Goal: Task Accomplishment & Management: Use online tool/utility

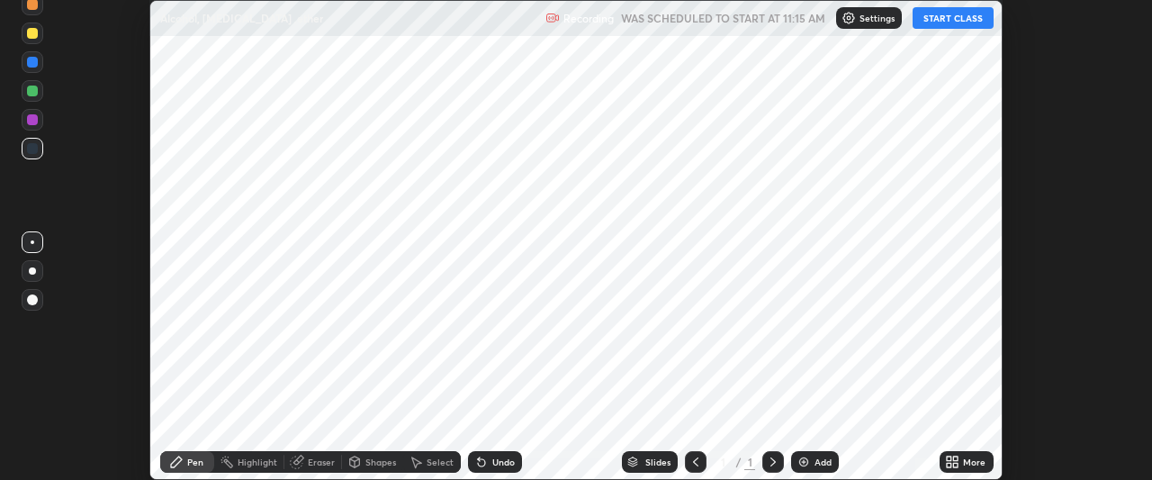
scroll to position [480, 1151]
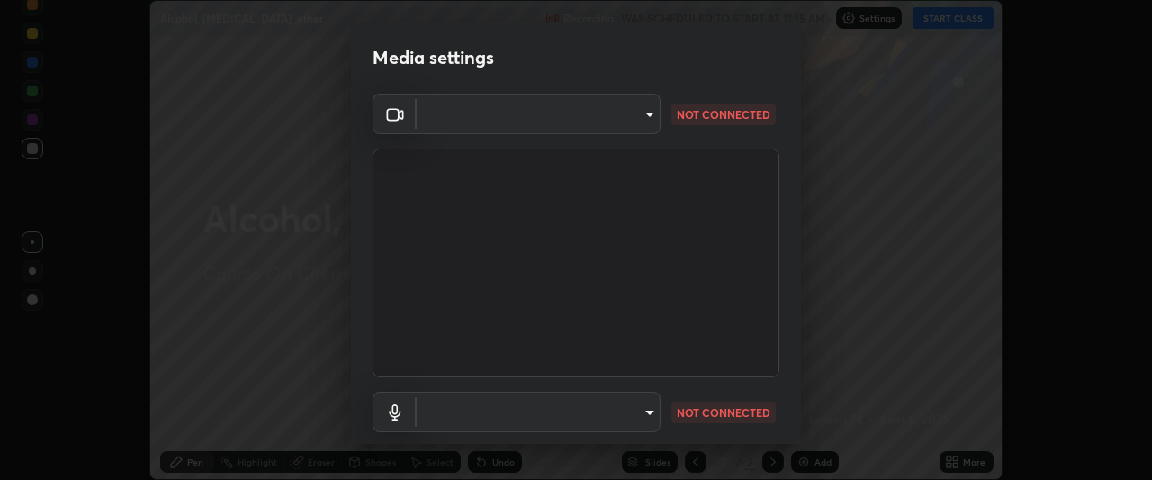
type input "aa36e69ab0c88cc8f992b177efc0368f24d8e8c052c335078adb188e95c7aa57"
type input "default"
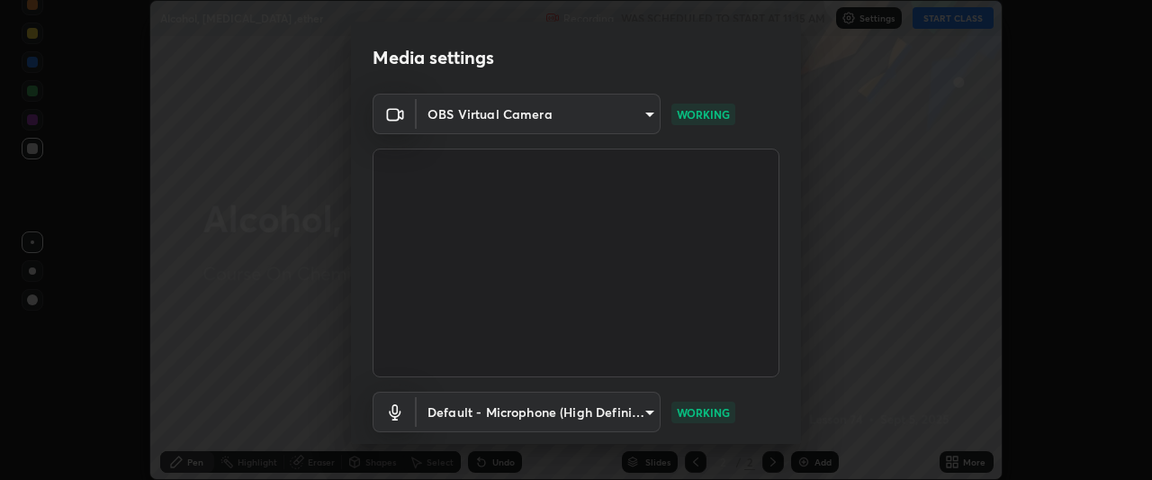
click at [530, 117] on body "Erase all Alcohol, [MEDICAL_DATA] ,ether Recording WAS SCHEDULED TO START AT 11…" at bounding box center [576, 240] width 1152 height 480
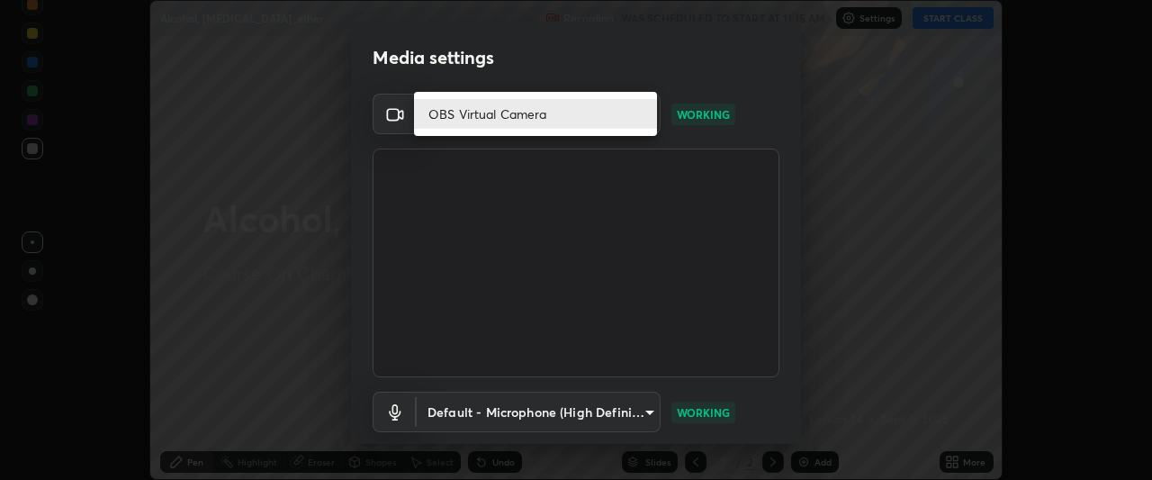
click at [517, 125] on li "OBS Virtual Camera" at bounding box center [535, 114] width 243 height 30
click at [531, 109] on li "OBS Virtual Camera" at bounding box center [535, 114] width 243 height 30
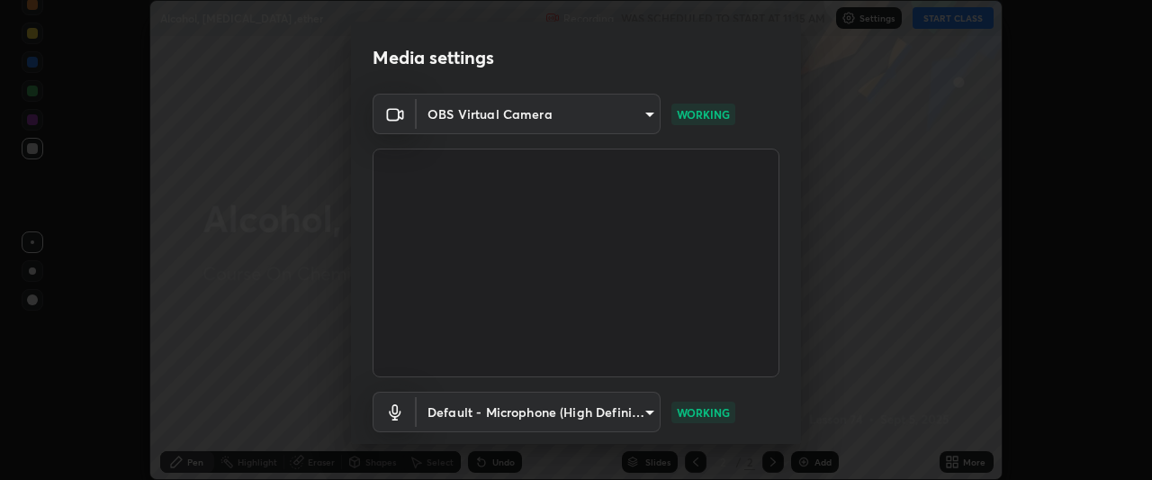
scroll to position [111, 0]
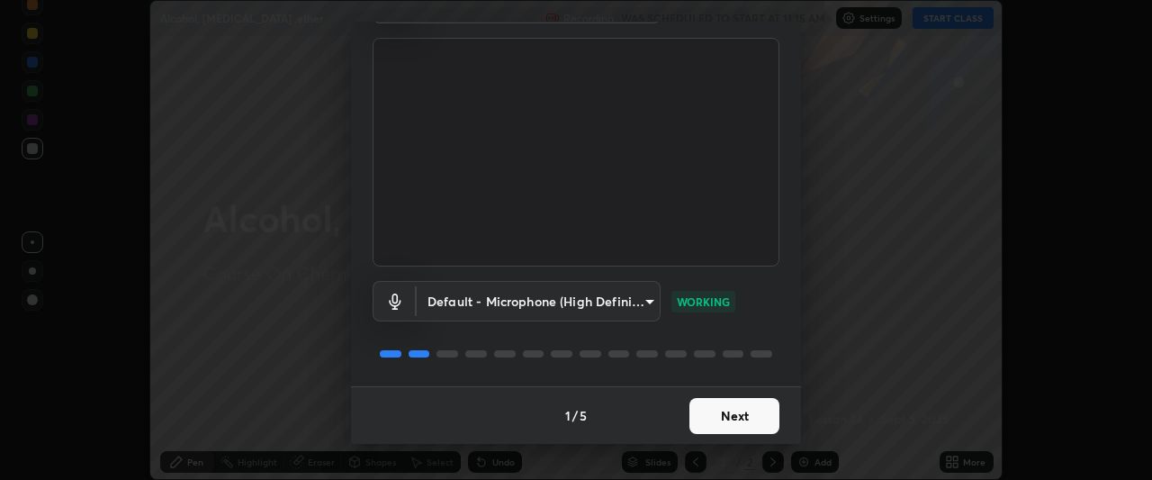
click at [713, 408] on button "Next" at bounding box center [734, 416] width 90 height 36
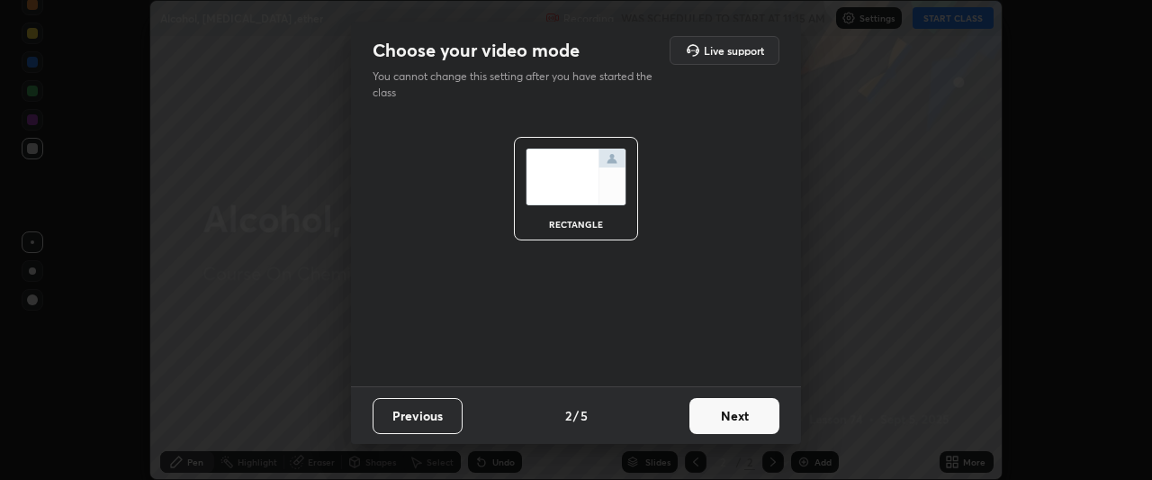
scroll to position [0, 0]
click at [703, 413] on button "Next" at bounding box center [734, 416] width 90 height 36
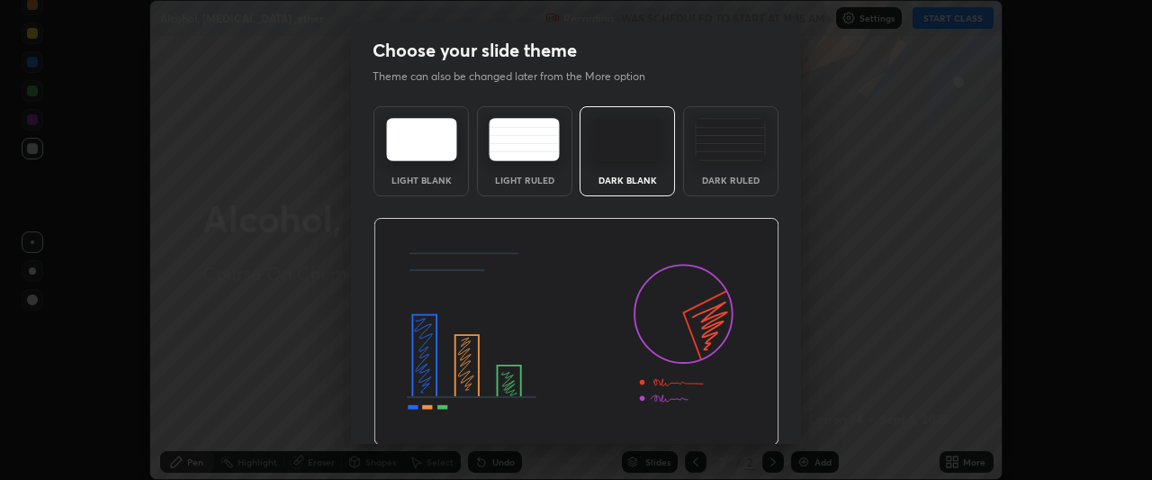
scroll to position [60, 0]
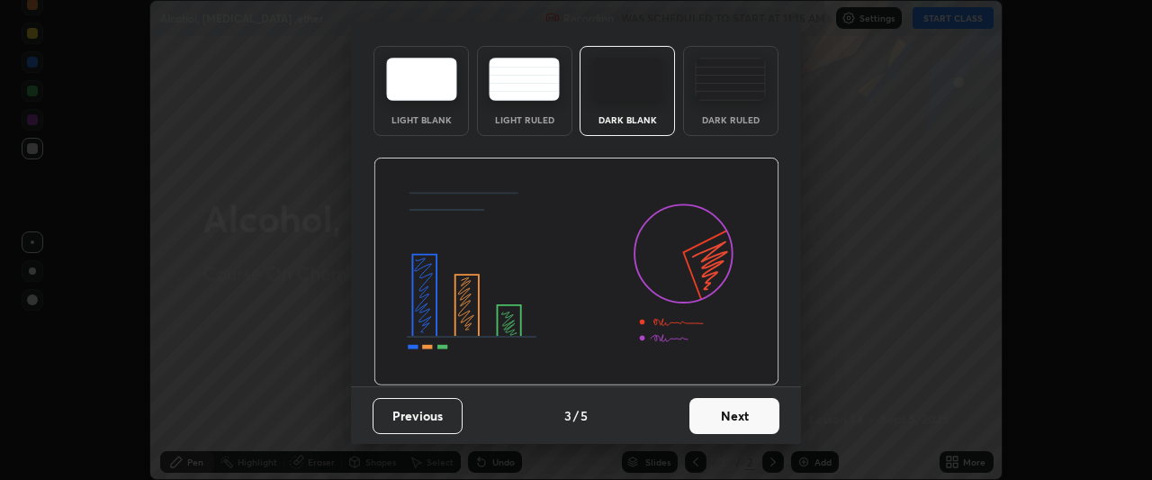
click at [742, 422] on button "Next" at bounding box center [734, 416] width 90 height 36
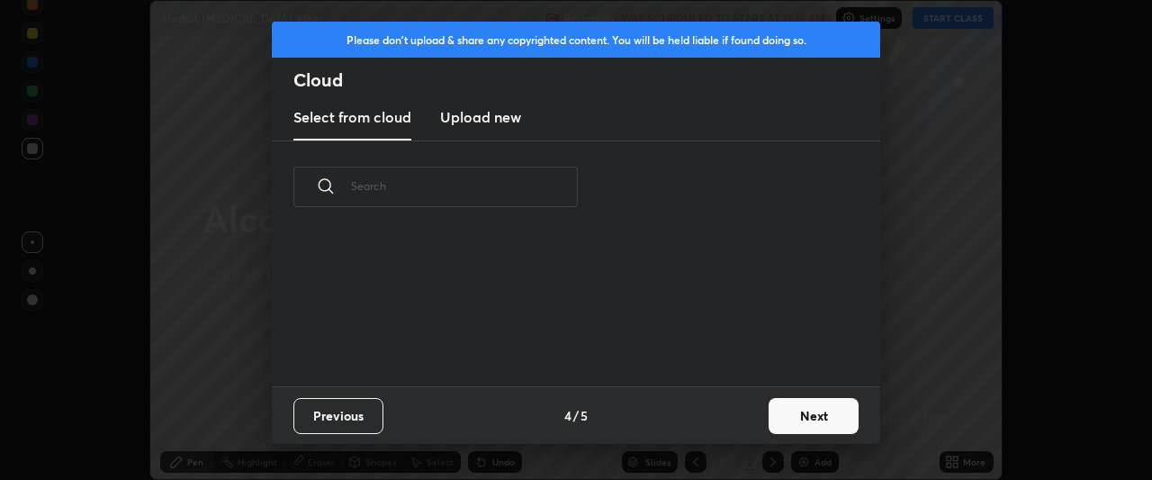
scroll to position [0, 0]
click at [777, 412] on button "Next" at bounding box center [813, 416] width 90 height 36
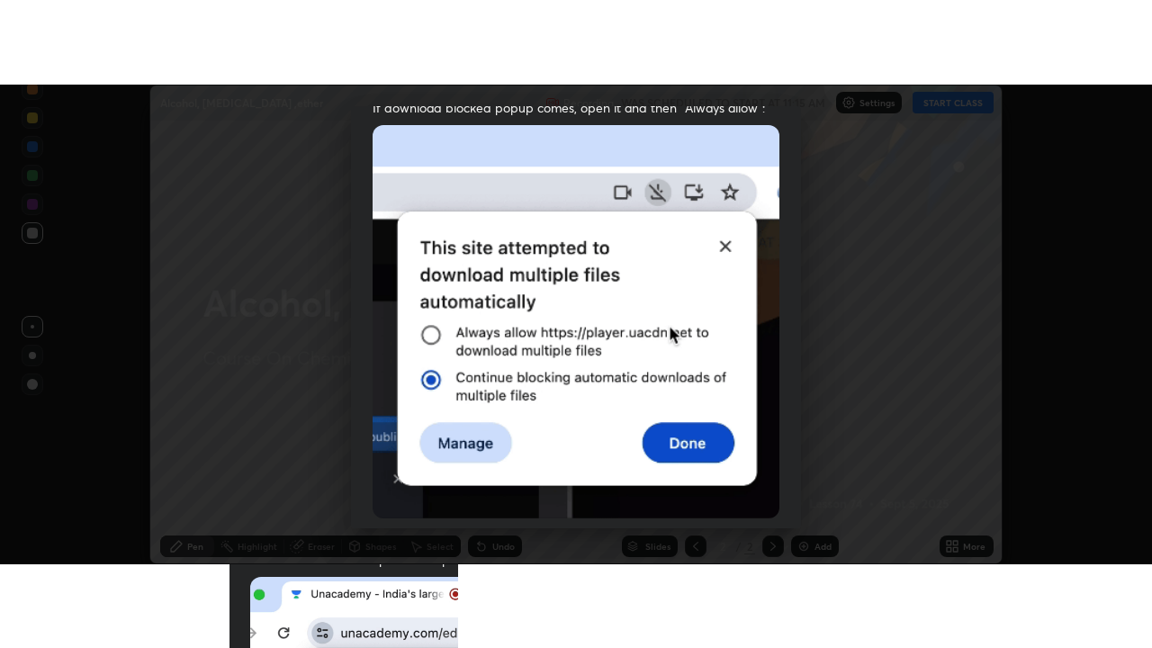
scroll to position [478, 0]
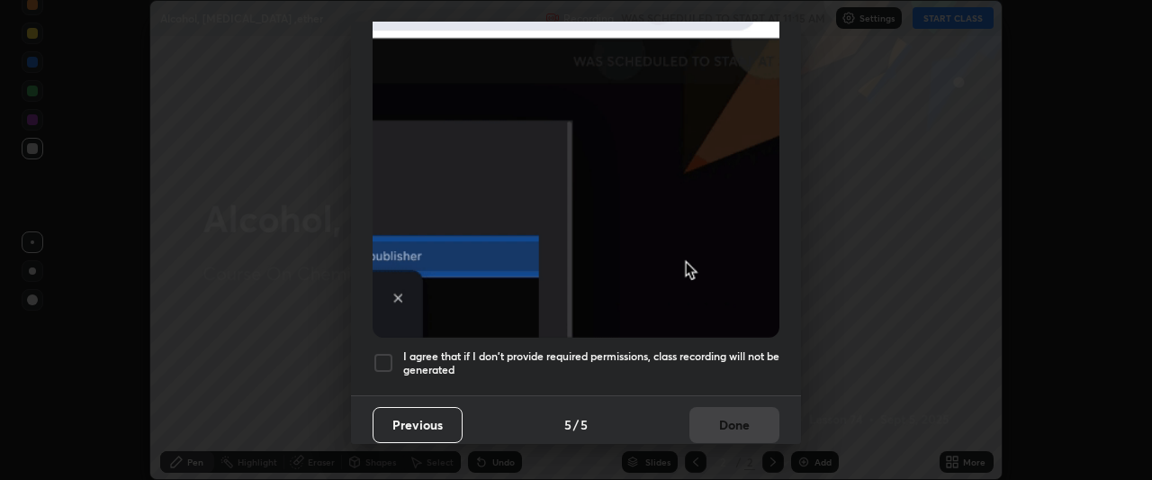
click at [391, 357] on div at bounding box center [383, 363] width 22 height 22
click at [725, 421] on button "Done" at bounding box center [734, 425] width 90 height 36
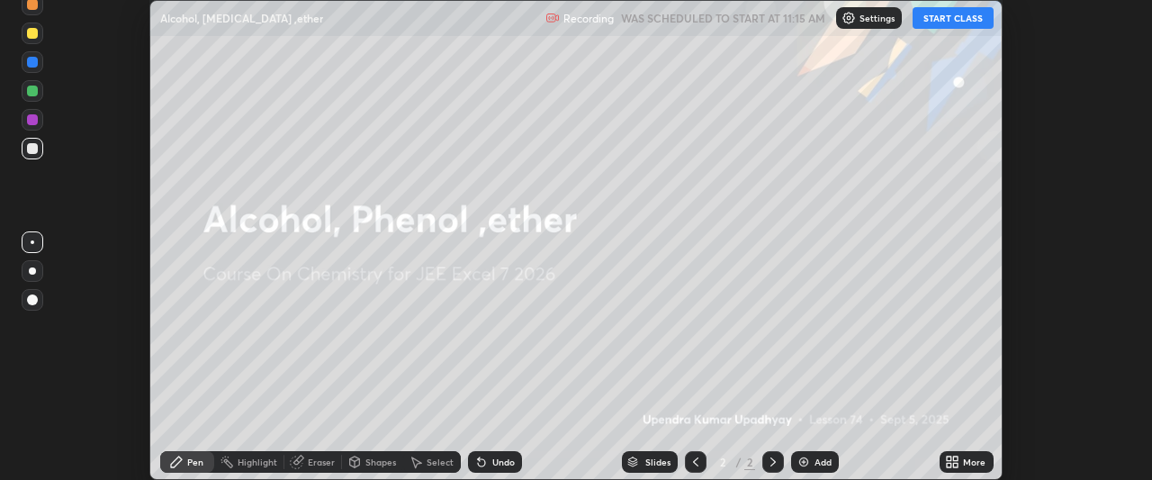
click at [955, 459] on icon at bounding box center [956, 458] width 4 height 4
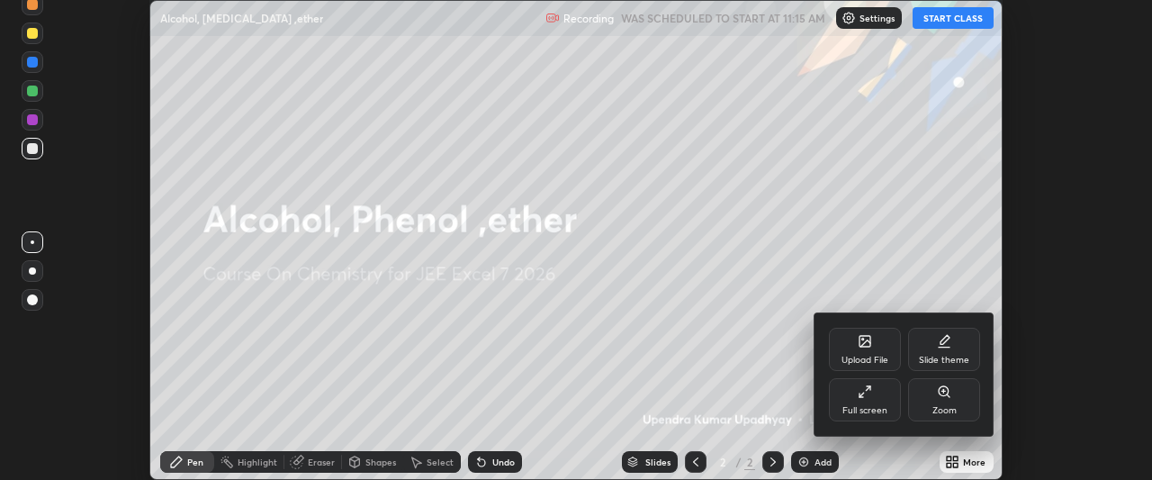
click at [861, 403] on div "Full screen" at bounding box center [865, 399] width 72 height 43
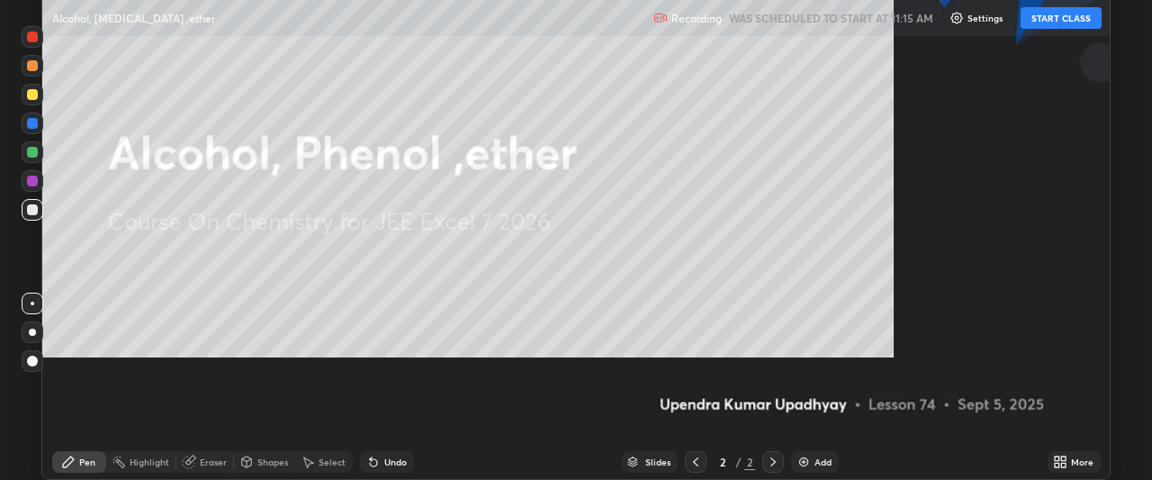
scroll to position [648, 1152]
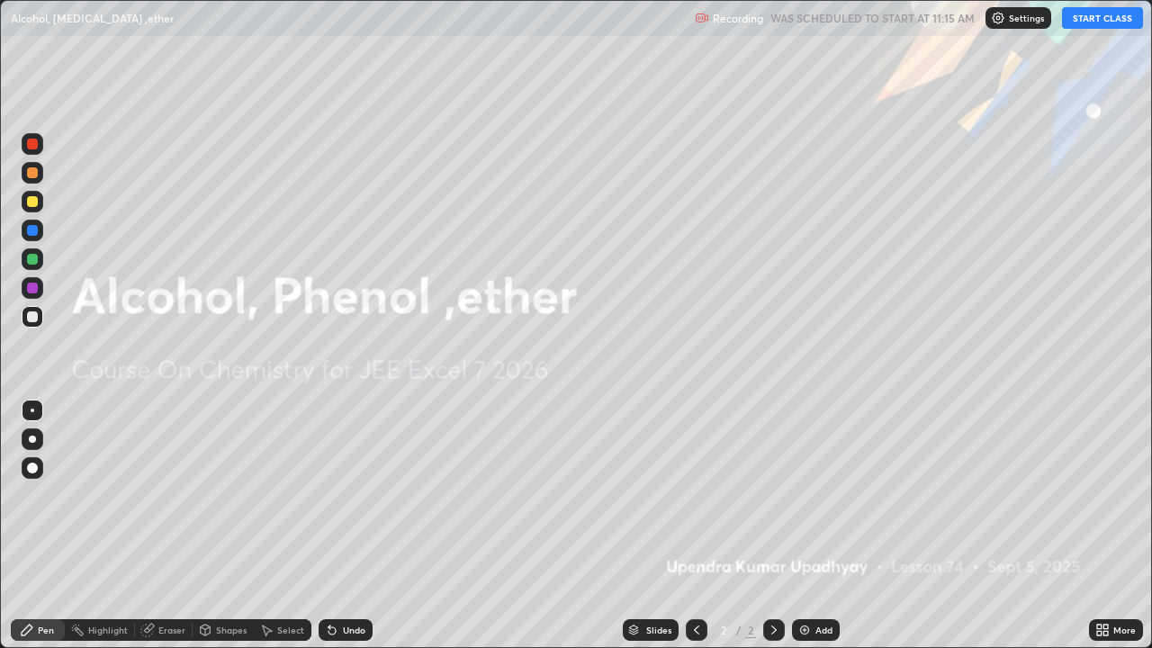
click at [1089, 19] on button "START CLASS" at bounding box center [1102, 18] width 81 height 22
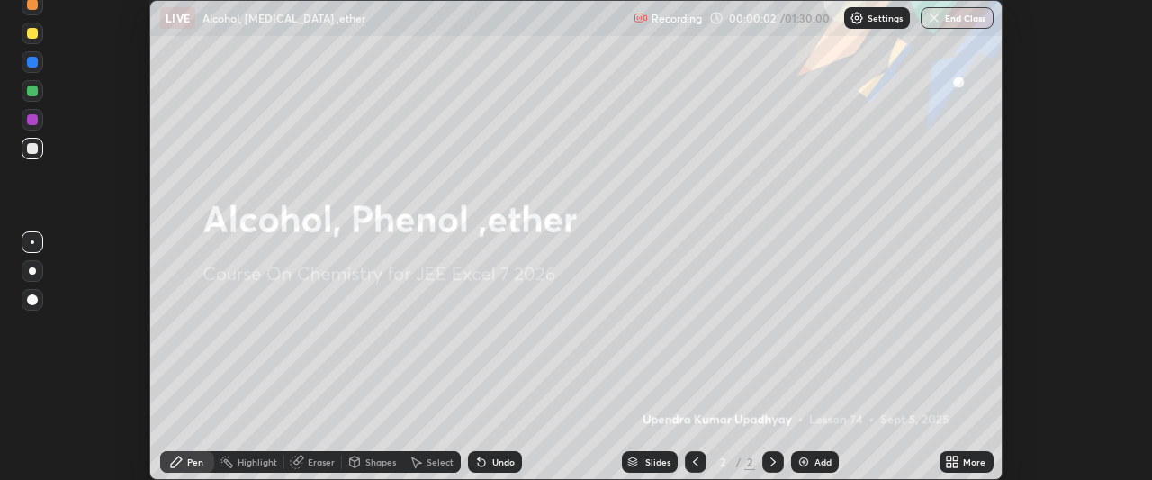
scroll to position [89489, 88817]
click at [865, 25] on div "Settings" at bounding box center [877, 18] width 66 height 22
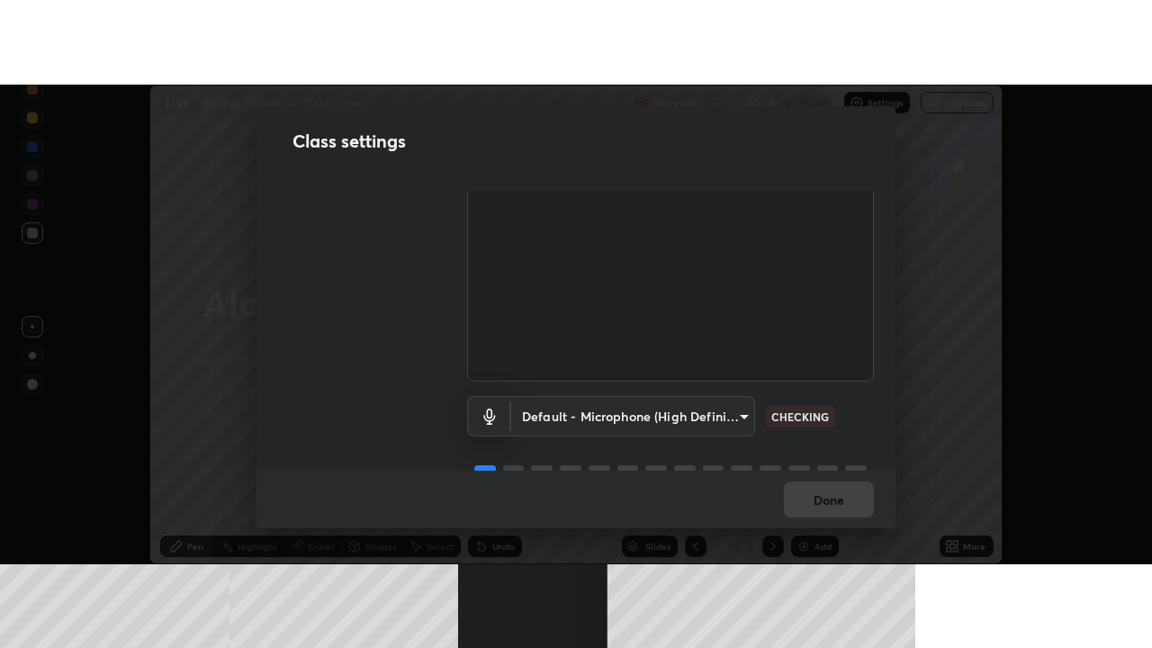
scroll to position [129, 0]
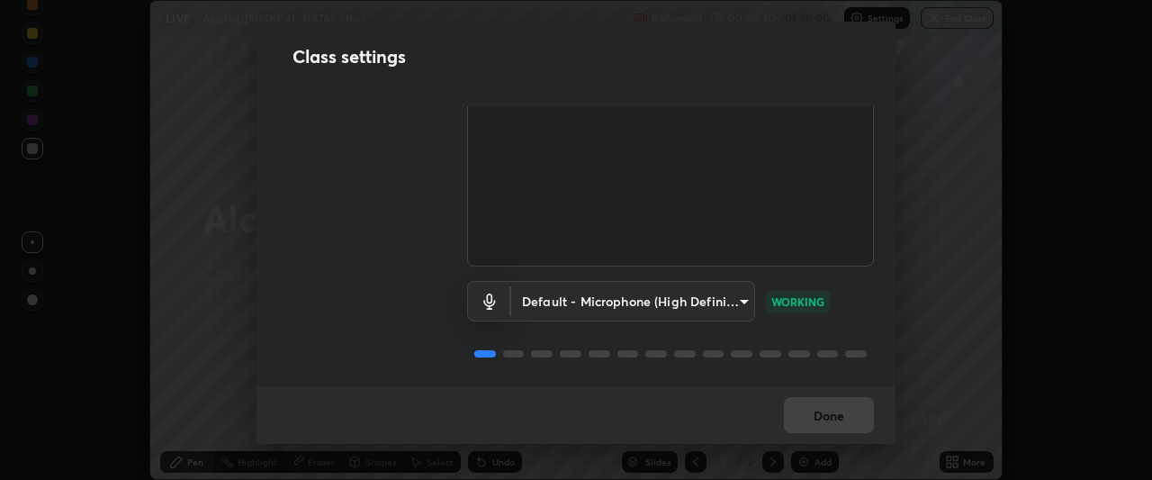
click at [842, 415] on div "Done" at bounding box center [575, 415] width 639 height 58
click at [839, 416] on div "Done" at bounding box center [575, 415] width 639 height 58
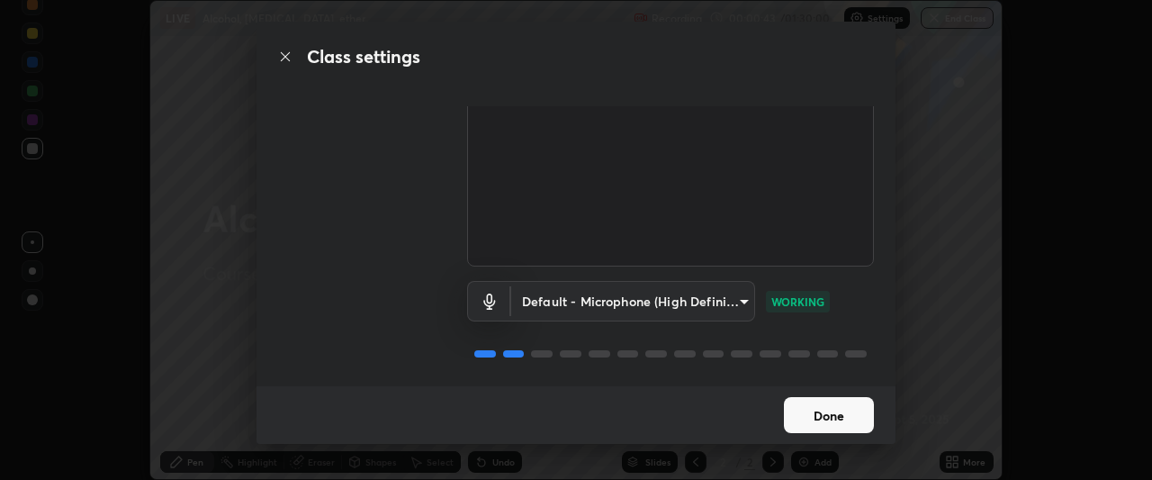
click at [825, 412] on button "Done" at bounding box center [829, 415] width 90 height 36
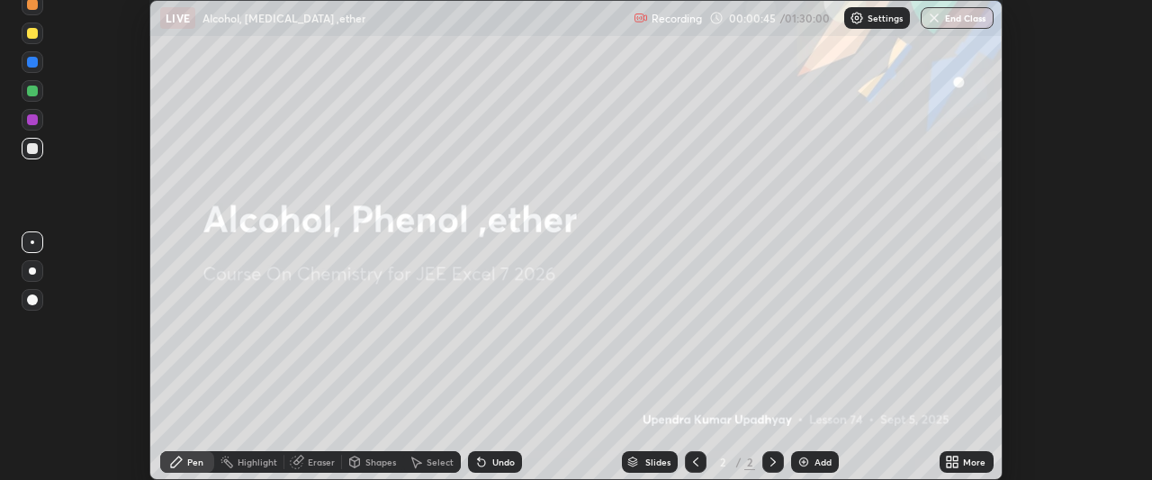
click at [955, 464] on icon at bounding box center [956, 464] width 4 height 4
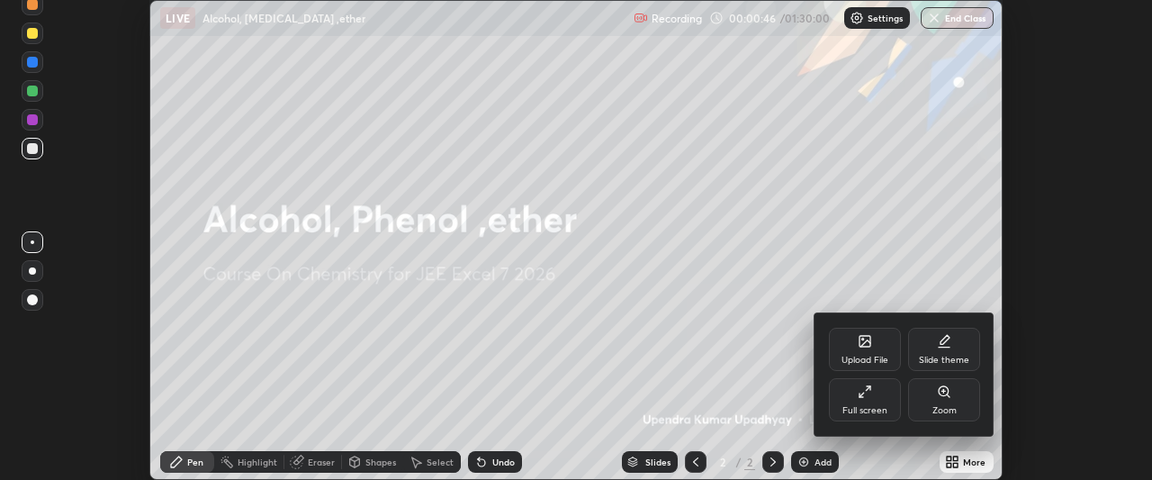
click at [873, 408] on div "Full screen" at bounding box center [864, 410] width 45 height 9
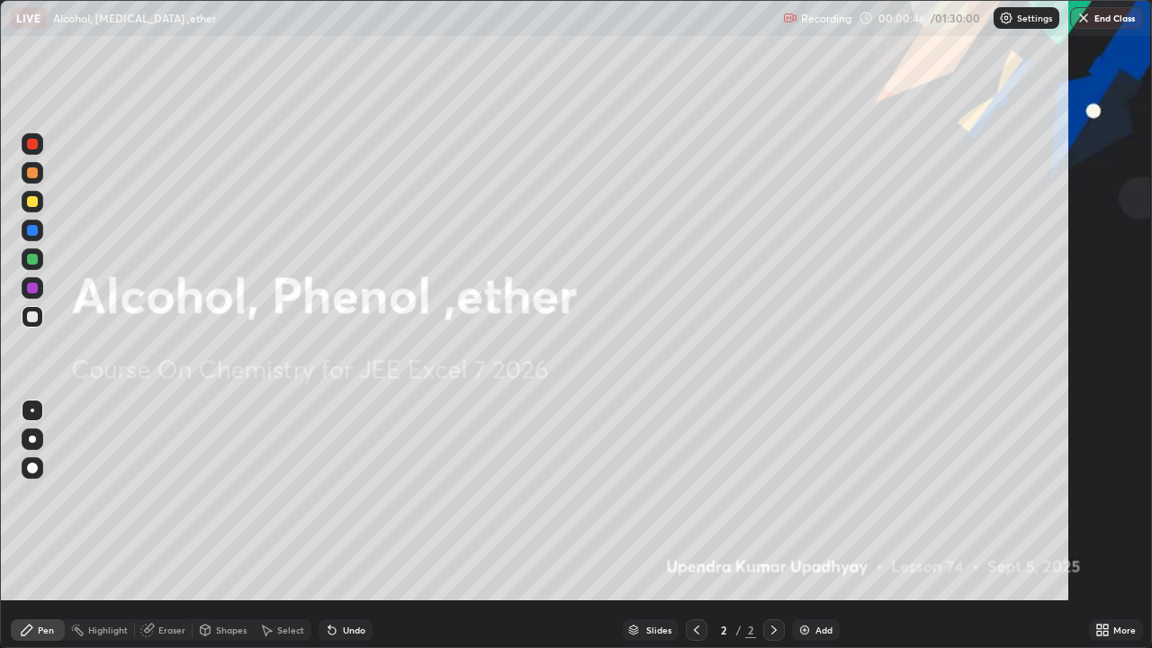
scroll to position [648, 1152]
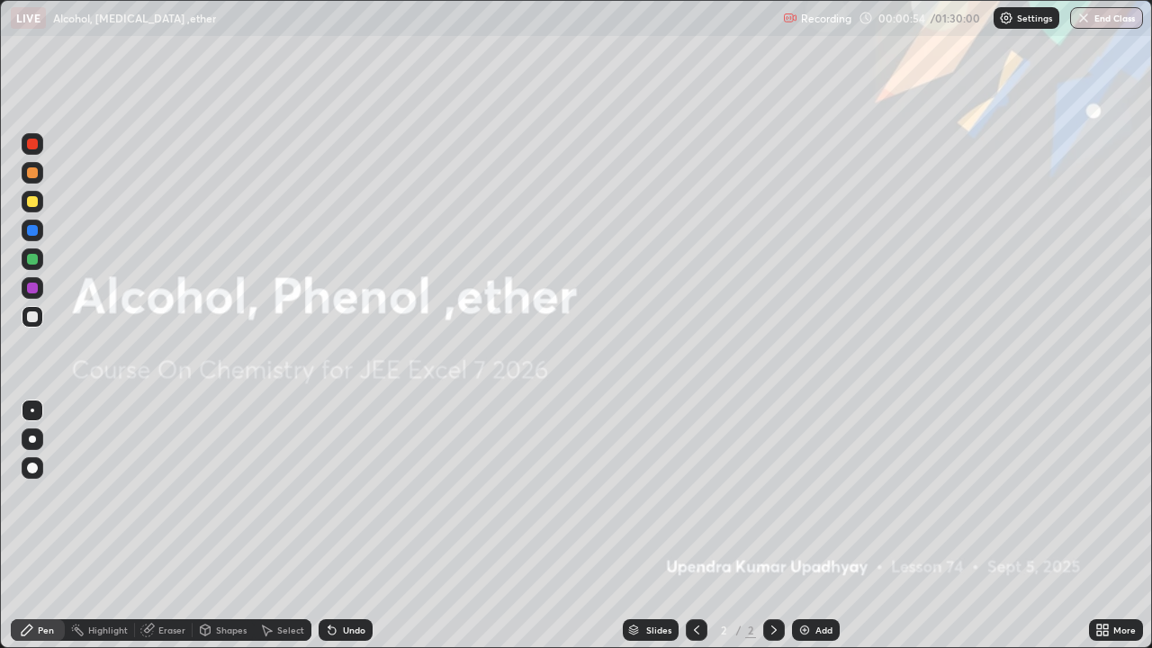
click at [806, 479] on img at bounding box center [804, 630] width 14 height 14
